Goal: Information Seeking & Learning: Check status

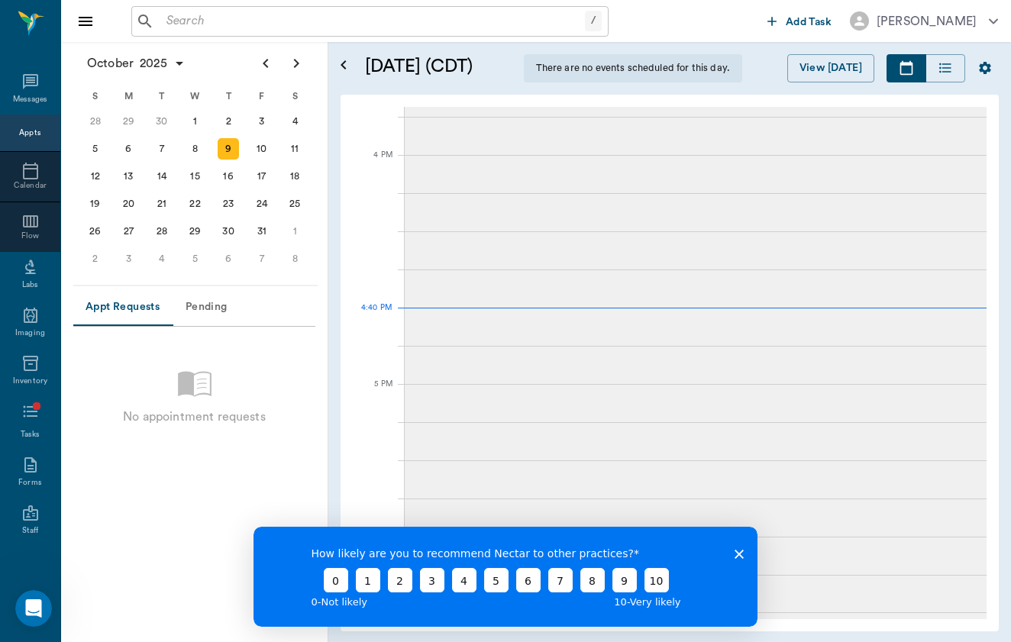
click at [741, 550] on icon "Close survey" at bounding box center [738, 554] width 9 height 9
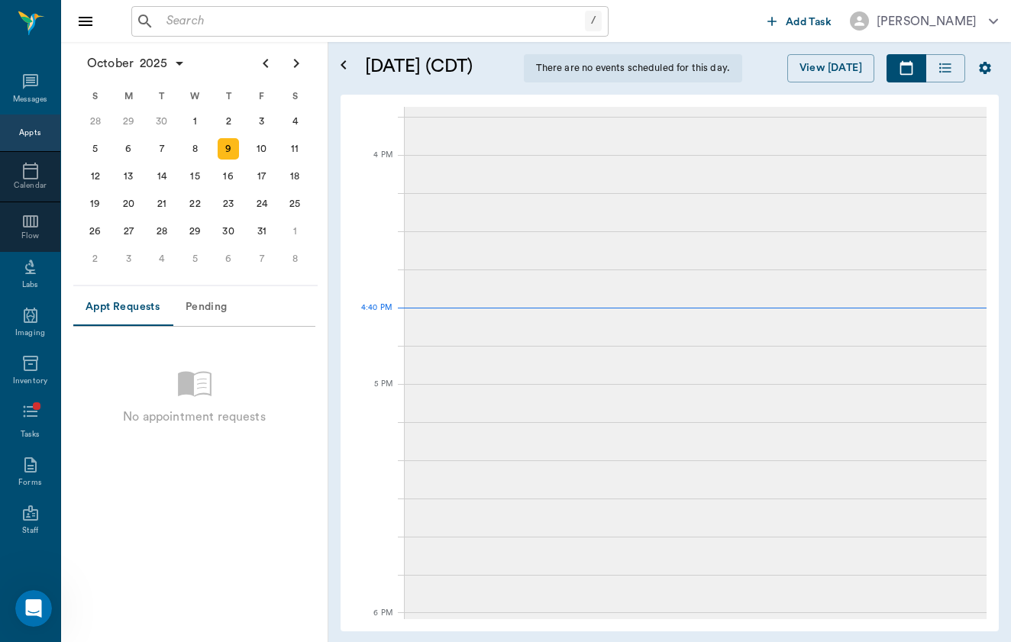
click at [308, 18] on input "text" at bounding box center [372, 21] width 424 height 21
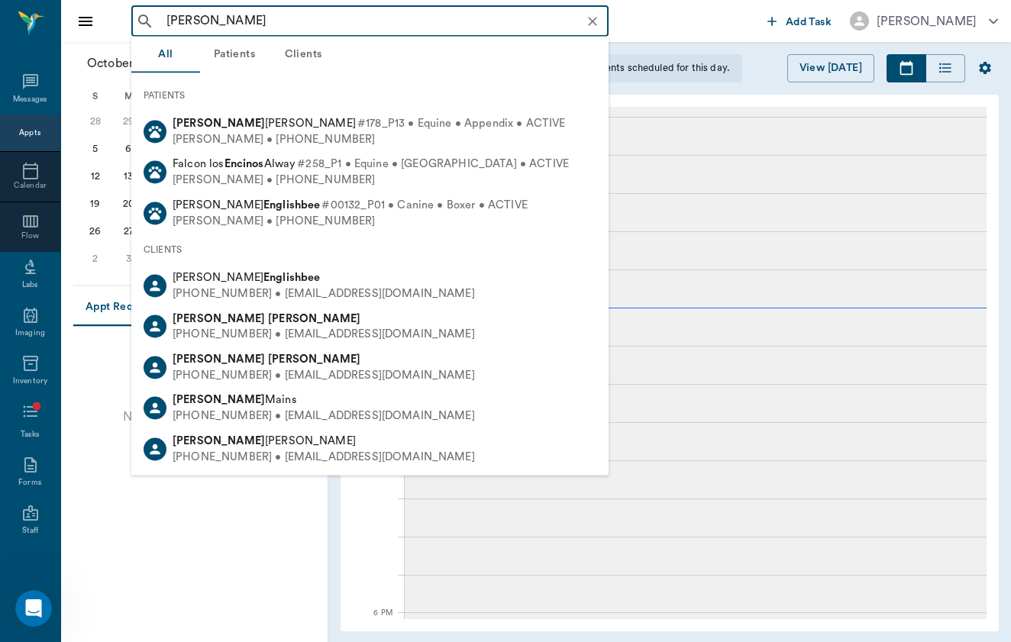
type input "[PERSON_NAME]"
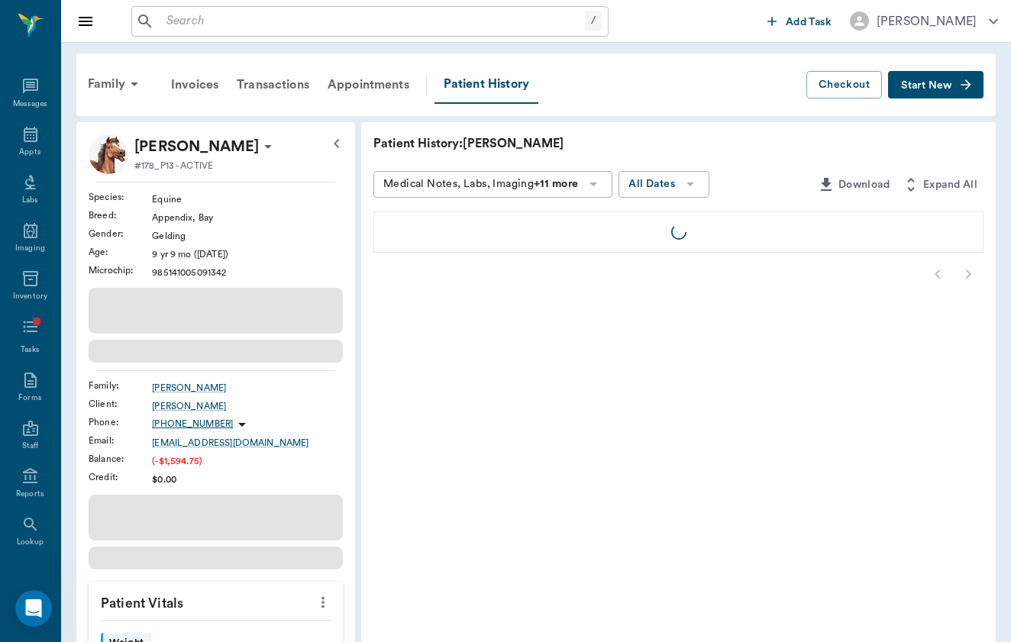
click at [235, 16] on input "text" at bounding box center [372, 21] width 424 height 21
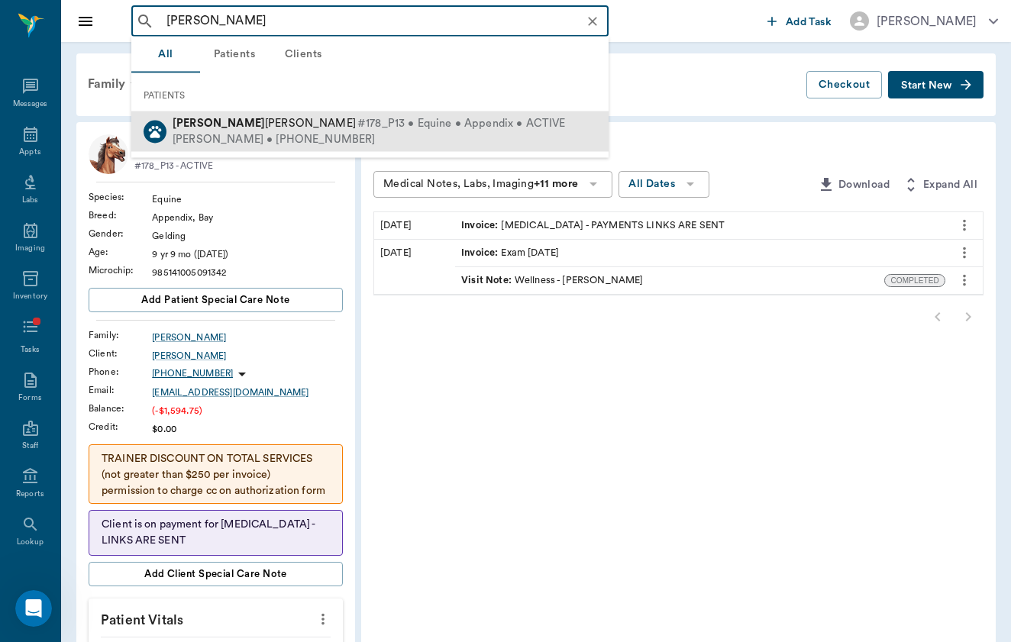
click at [288, 113] on div "[PERSON_NAME] #178_P13 • Equine • Appendix • ACTIVE [PERSON_NAME] • [PHONE_NUMB…" at bounding box center [369, 131] width 477 height 40
type input "[PERSON_NAME]"
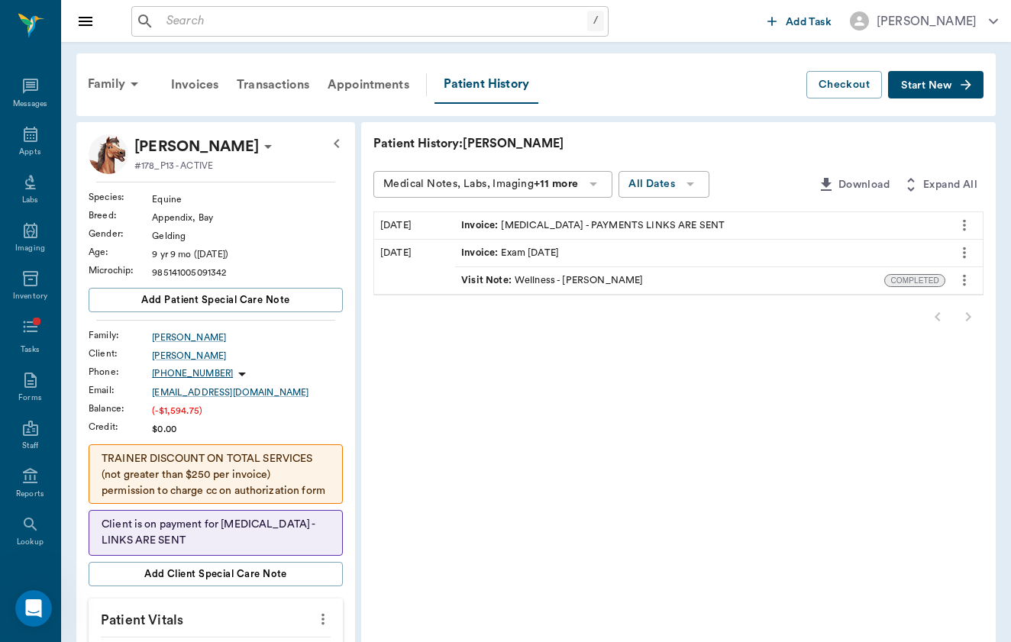
click at [461, 275] on div "Visit Note : Wellness - [PERSON_NAME]" at bounding box center [552, 280] width 182 height 15
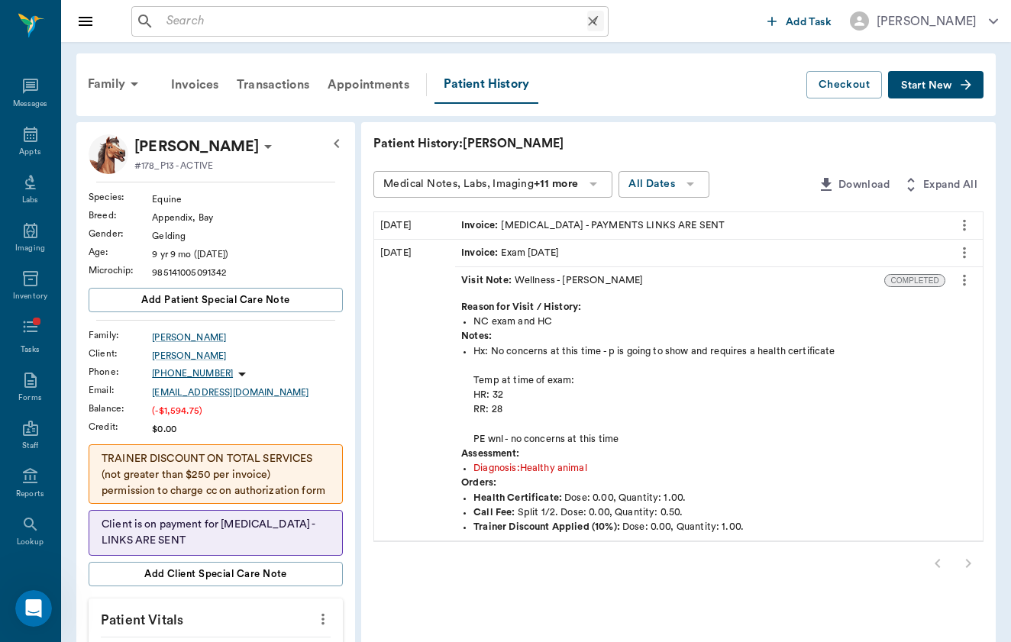
click at [231, 26] on input "text" at bounding box center [373, 21] width 427 height 21
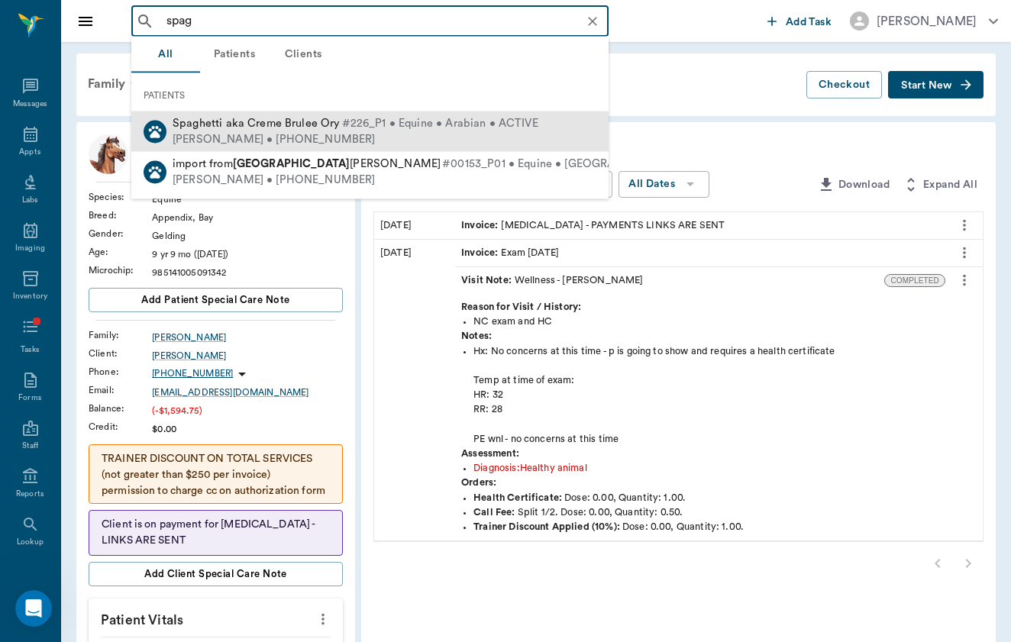
click at [224, 144] on div "[PERSON_NAME] • [PHONE_NUMBER]" at bounding box center [356, 139] width 366 height 16
type input "spag"
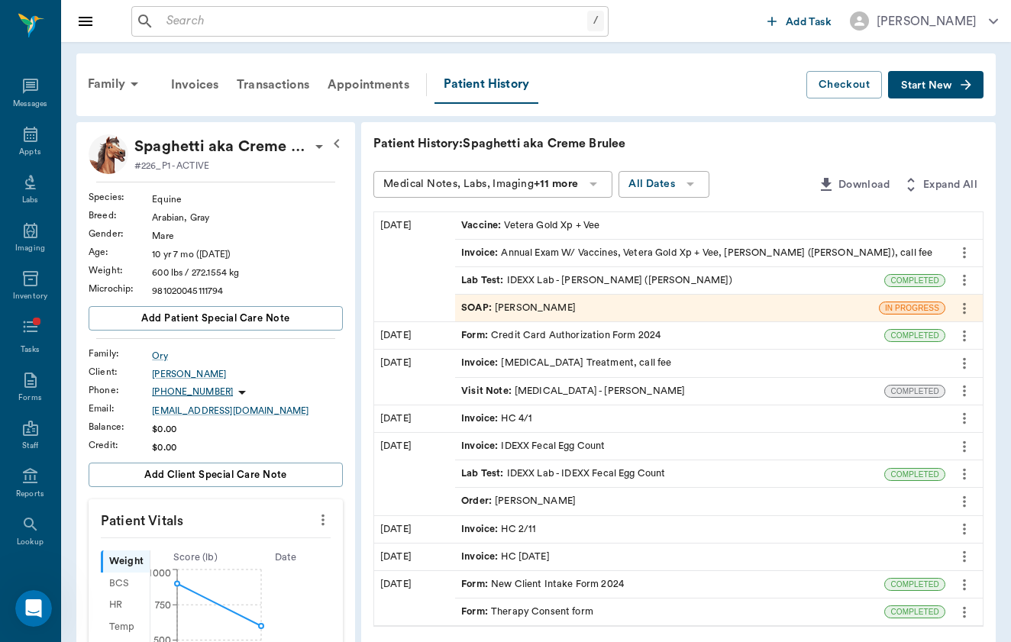
click at [698, 72] on div "Family Invoices Transactions Appointments Patient History" at bounding box center [443, 85] width 728 height 38
